Goal: Find specific page/section: Find specific page/section

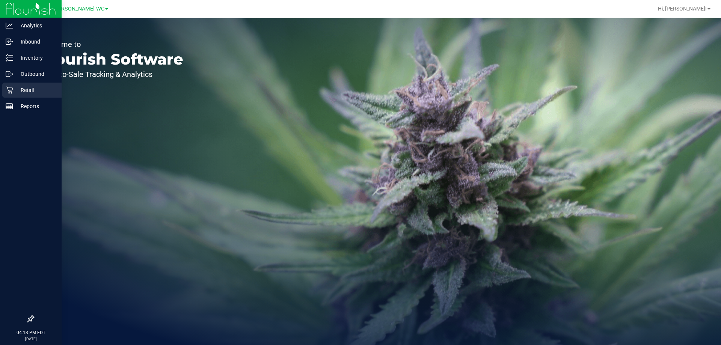
click at [20, 91] on p "Retail" at bounding box center [35, 90] width 45 height 9
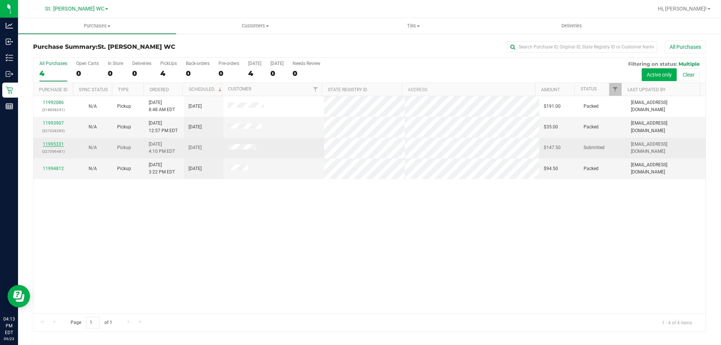
click at [57, 144] on link "11995331" at bounding box center [53, 144] width 21 height 5
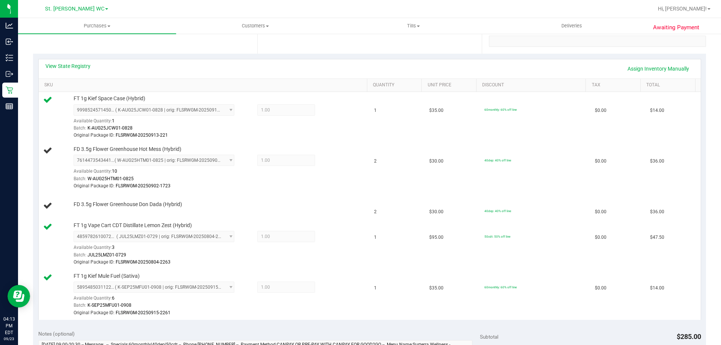
scroll to position [113, 0]
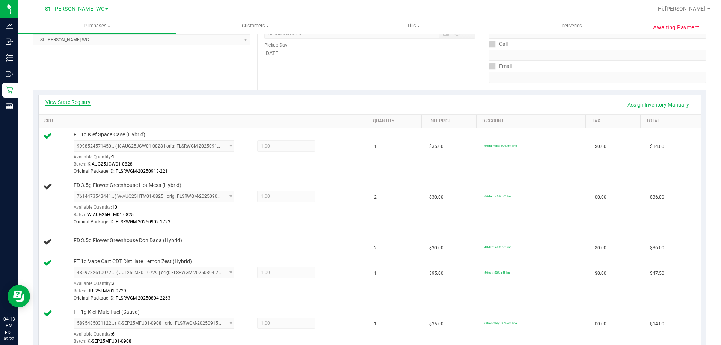
click at [82, 99] on link "View State Registry" at bounding box center [67, 102] width 45 height 8
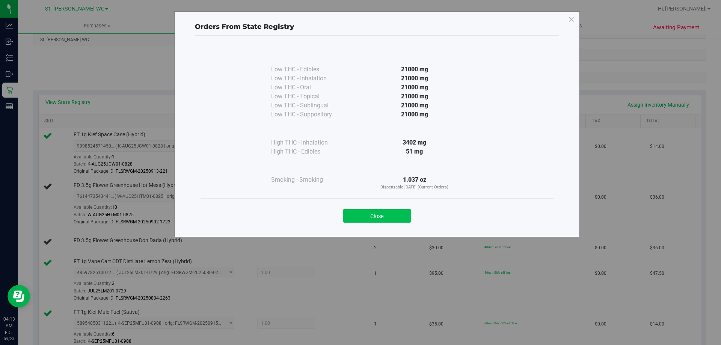
click at [391, 214] on button "Close" at bounding box center [377, 216] width 68 height 14
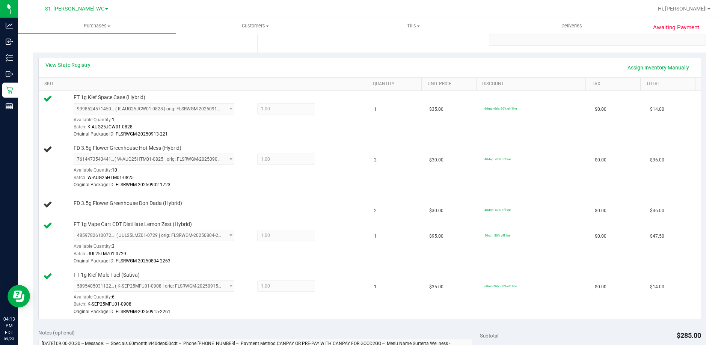
scroll to position [150, 0]
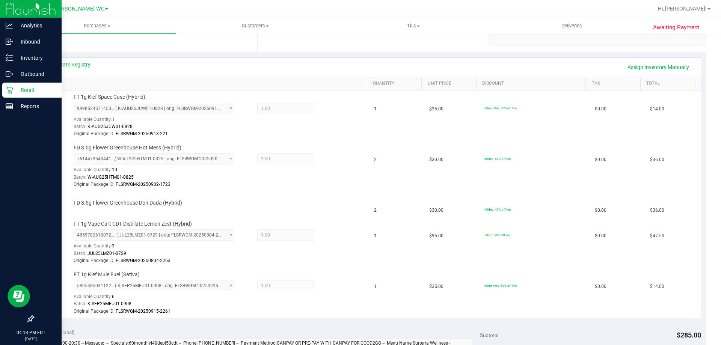
click at [11, 91] on icon at bounding box center [9, 90] width 7 height 7
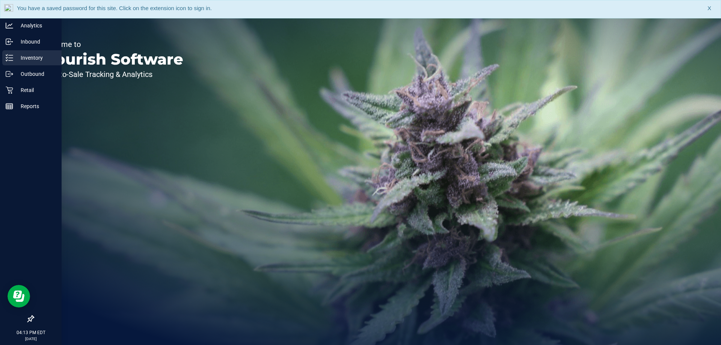
click at [9, 60] on icon at bounding box center [10, 58] width 8 height 8
